Goal: Task Accomplishment & Management: Manage account settings

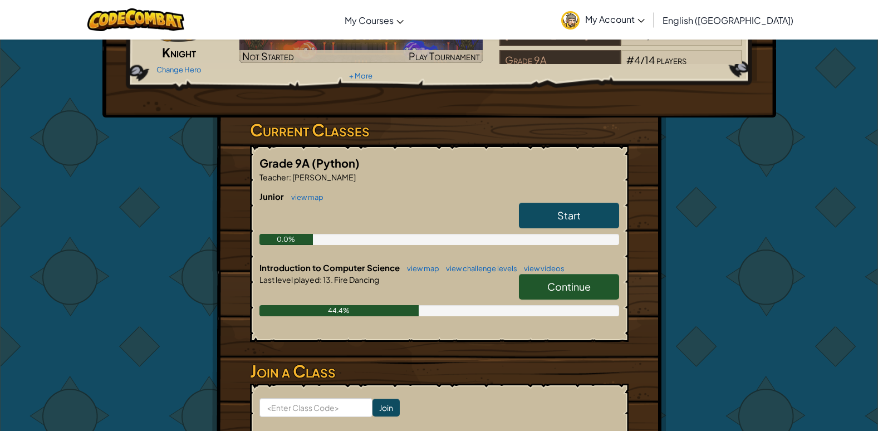
scroll to position [111, 0]
click at [583, 214] on link "Start" at bounding box center [569, 215] width 100 height 26
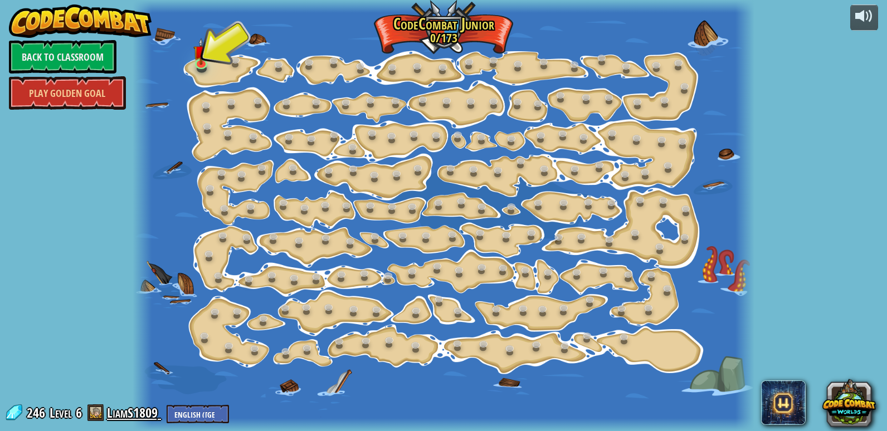
drag, startPoint x: 145, startPoint y: 401, endPoint x: 141, endPoint y: 420, distance: 19.8
click at [145, 401] on div at bounding box center [142, 215] width 18 height 431
click at [140, 422] on div "246 Level 6 LiamS1809 English ([GEOGRAPHIC_DATA]) English ([GEOGRAPHIC_DATA]) 简…" at bounding box center [116, 413] width 224 height 19
click at [141, 416] on link "LiamS1809" at bounding box center [134, 413] width 54 height 18
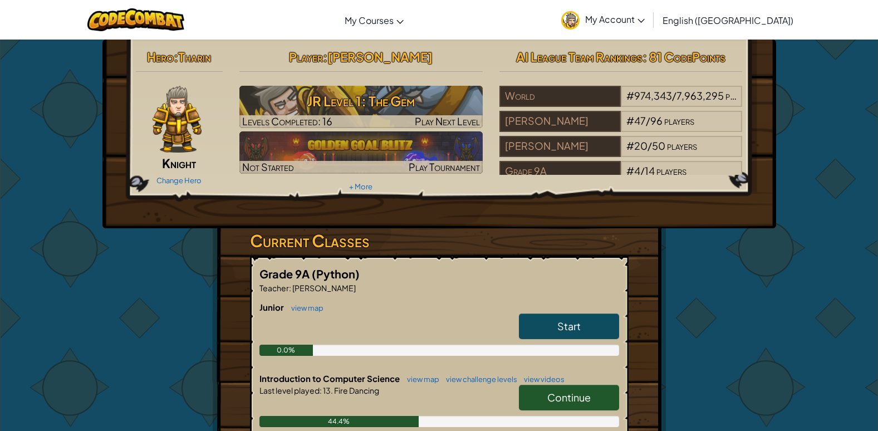
click at [651, 11] on link "My Account" at bounding box center [603, 19] width 95 height 35
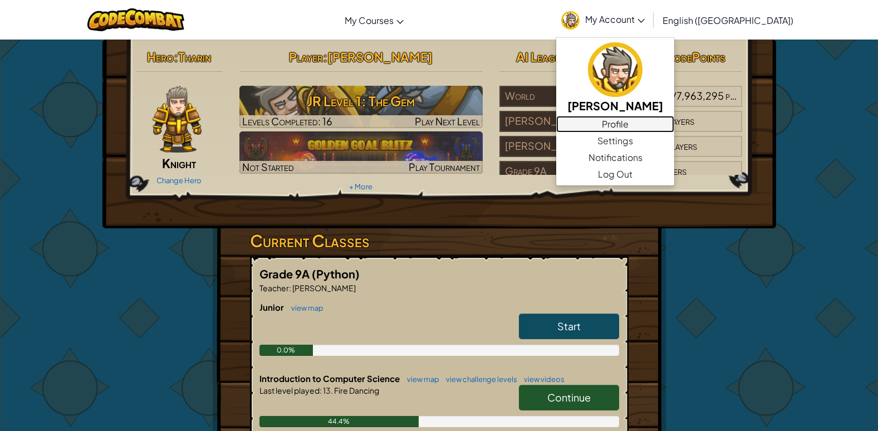
click at [675, 130] on link "Profile" at bounding box center [615, 124] width 118 height 17
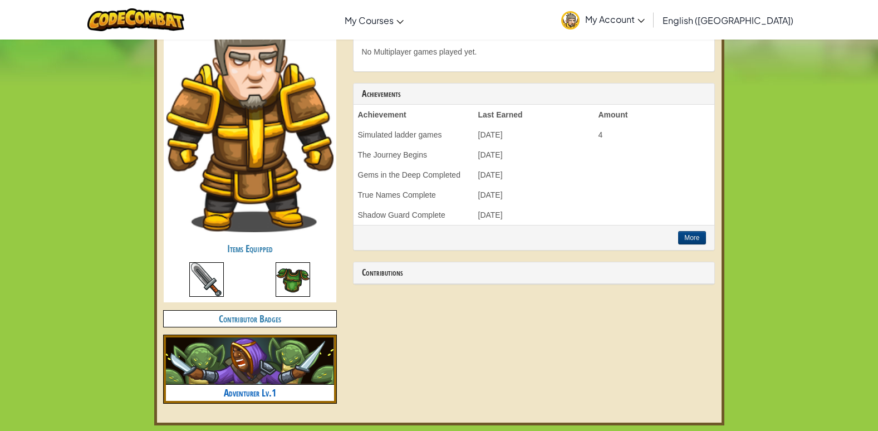
scroll to position [557, 0]
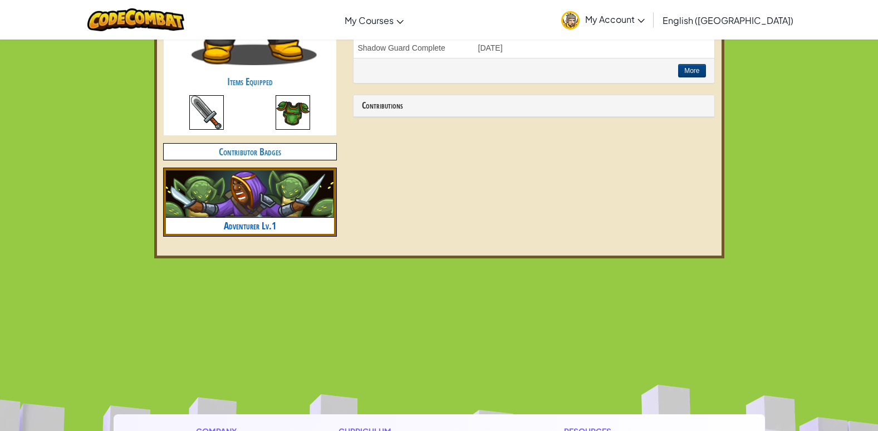
click at [645, 23] on span "My Account" at bounding box center [615, 19] width 60 height 12
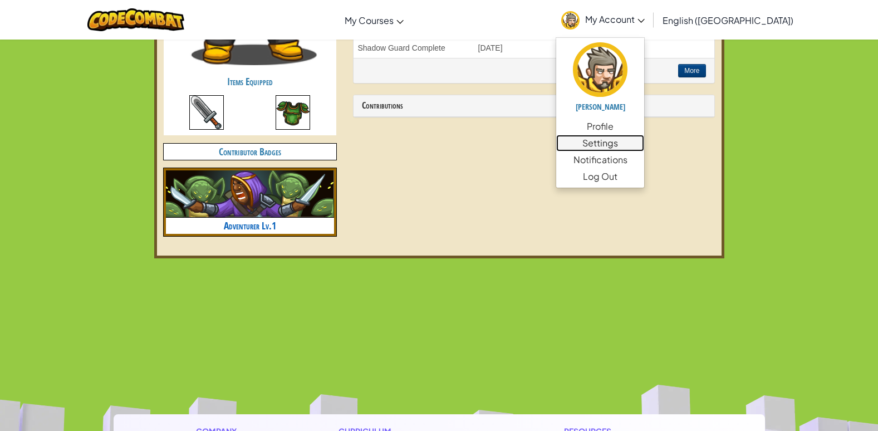
click at [644, 140] on link "Settings" at bounding box center [600, 143] width 88 height 17
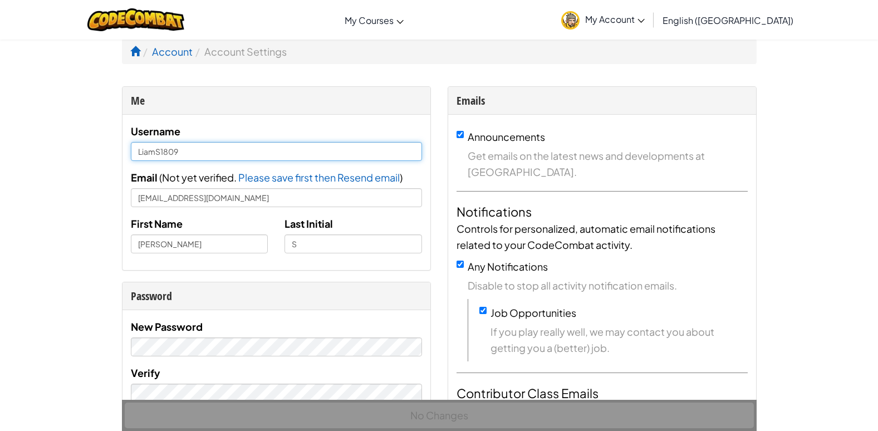
click at [391, 157] on input "LiamS1809" at bounding box center [276, 151] width 291 height 19
type input "L"
type input "D"
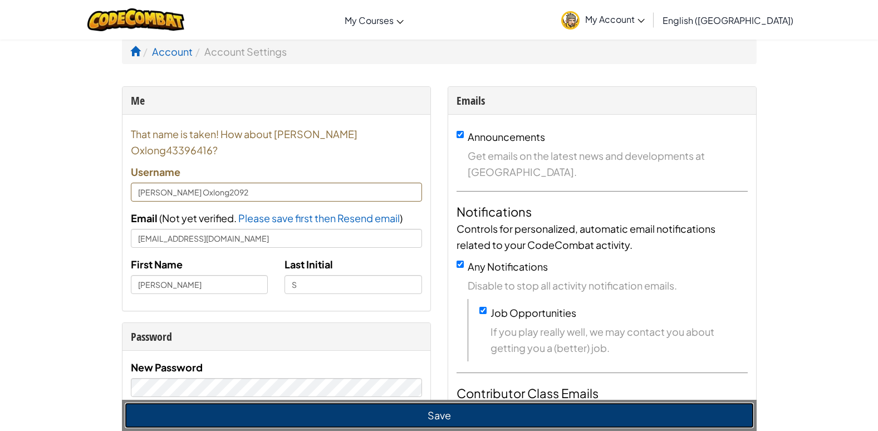
click at [412, 413] on button "Save" at bounding box center [439, 416] width 629 height 26
type input "[PERSON_NAME] Oxlong43396416"
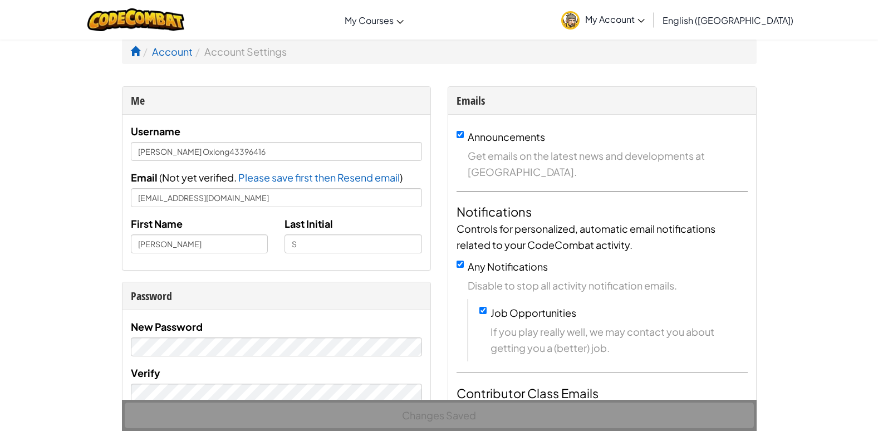
scroll to position [377, 0]
